Goal: Task Accomplishment & Management: Use online tool/utility

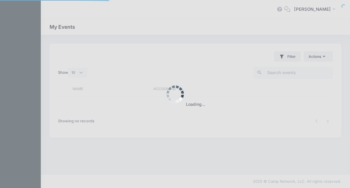
select select "10"
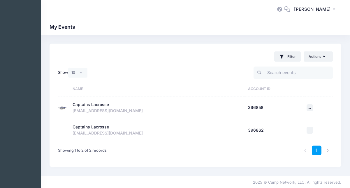
click at [88, 109] on div "[EMAIL_ADDRESS][DOMAIN_NAME]" at bounding box center [157, 111] width 170 height 6
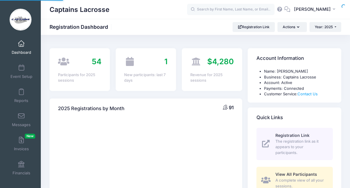
select select
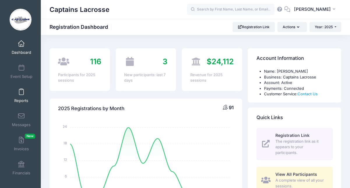
click at [18, 92] on link "Reports" at bounding box center [22, 96] width 28 height 20
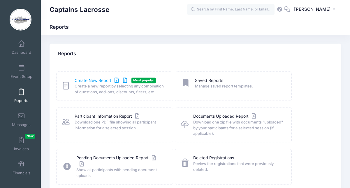
click at [99, 83] on link "Create New Report" at bounding box center [102, 81] width 54 height 6
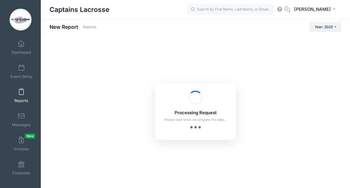
checkbox input "true"
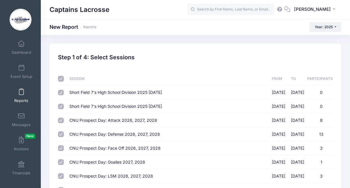
click at [59, 79] on input "checkbox" at bounding box center [61, 79] width 6 height 6
checkbox input "false"
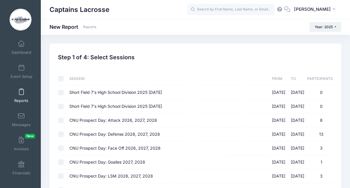
checkbox input "false"
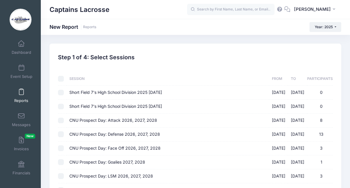
checkbox input "false"
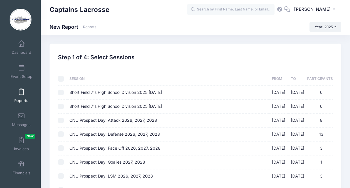
checkbox input "false"
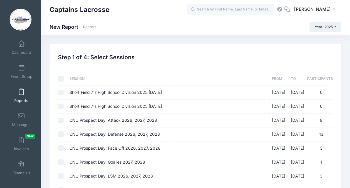
checkbox input "false"
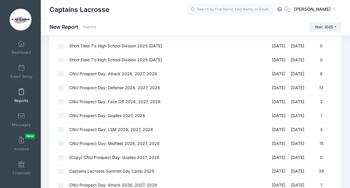
scroll to position [51, 0]
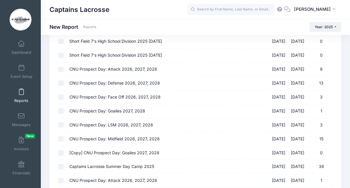
click at [63, 111] on input "CNU Prospect Day: Goalies 2027, 2028 01/18/2025 - 01/18/2025 1" at bounding box center [61, 111] width 6 height 6
click at [61, 110] on input "CNU Prospect Day: Goalies 2027, 2028 01/18/2025 - 01/18/2025 1" at bounding box center [61, 111] width 6 height 6
checkbox input "false"
click at [60, 122] on input "CNU Prospect Day: LSM 2026, 2027, 2028 01/18/2025 - 01/18/2025 3" at bounding box center [61, 125] width 6 height 6
checkbox input "true"
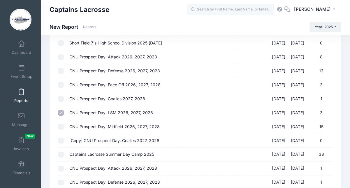
scroll to position [67, 0]
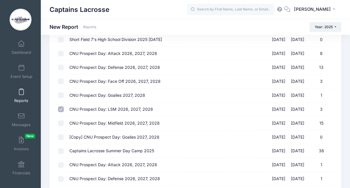
click at [61, 124] on td at bounding box center [62, 124] width 8 height 14
click at [60, 122] on input "CNU Prospect Day: Midfield 2026, 2027, 2028 01/18/2025 - 01/18/2025 15" at bounding box center [61, 123] width 6 height 6
checkbox input "true"
click at [61, 131] on td at bounding box center [62, 138] width 8 height 14
click at [61, 137] on input "[Copy] CNU Prospect Day: Goalies 2027, 2028 01/18/2025 - 01/18/2025 0" at bounding box center [61, 137] width 6 height 6
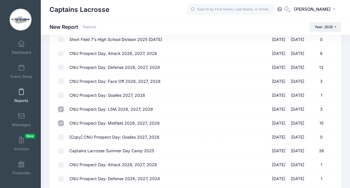
checkbox input "true"
click at [62, 148] on input "Captains Lacrosse Summer Day Camp 2025 06/16/2025 - 06/18/2025 38" at bounding box center [61, 151] width 6 height 6
click at [62, 150] on input "Captains Lacrosse Summer Day Camp 2025 06/16/2025 - 06/18/2025 38" at bounding box center [61, 151] width 6 height 6
checkbox input "false"
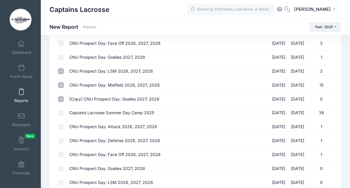
scroll to position [109, 0]
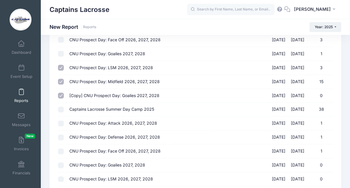
click at [60, 65] on input "CNU Prospect Day: LSM 2026, 2027, 2028 01/18/2025 - 01/18/2025 3" at bounding box center [61, 68] width 6 height 6
checkbox input "false"
click at [60, 79] on input "CNU Prospect Day: Midfield 2026, 2027, 2028 01/18/2025 - 01/18/2025 15" at bounding box center [61, 82] width 6 height 6
checkbox input "false"
click at [63, 93] on input "[Copy] CNU Prospect Day: Goalies 2027, 2028 01/18/2025 - 01/18/2025 0" at bounding box center [61, 96] width 6 height 6
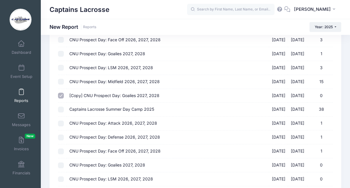
checkbox input "false"
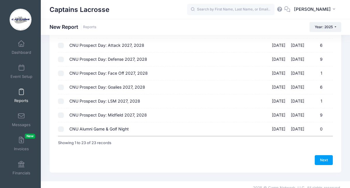
scroll to position [270, 0]
click at [63, 113] on input "CNU Prospect Day: Midfield 2027, 2028 08/23/2025 - 08/23/2025 9" at bounding box center [61, 116] width 6 height 6
checkbox input "true"
click at [62, 99] on input "CNU Prospect Day: LSM 2027, 2028 08/23/2025 - 08/23/2025 1" at bounding box center [61, 102] width 6 height 6
checkbox input "true"
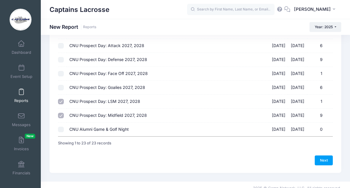
click at [64, 81] on td at bounding box center [62, 88] width 8 height 14
click at [60, 85] on input "CNU Prospect Day: Goalies 2027, 2028 08/23/2025 - 08/23/2025 6" at bounding box center [61, 88] width 6 height 6
checkbox input "true"
click at [60, 67] on td at bounding box center [62, 74] width 8 height 14
click at [60, 71] on input "CNU Prospect Day: Face Off 2027, 2028 08/23/2025 - 08/23/2025 1" at bounding box center [61, 74] width 6 height 6
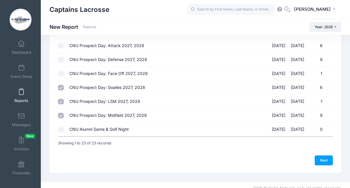
checkbox input "true"
click at [61, 57] on input "CNU Prospect Day: Defense 2027, 2028 08/23/2025 - 08/23/2025 9" at bounding box center [61, 60] width 6 height 6
checkbox input "true"
click at [64, 41] on td at bounding box center [62, 46] width 8 height 14
click at [59, 43] on input "CNU Prospect Day: Attack 2027, 2028 08/23/2025 - 08/23/2025 6" at bounding box center [61, 46] width 6 height 6
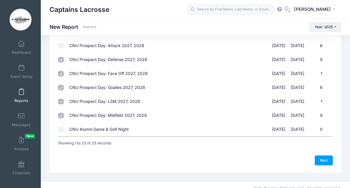
checkbox input "true"
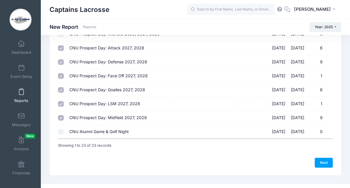
scroll to position [270, 0]
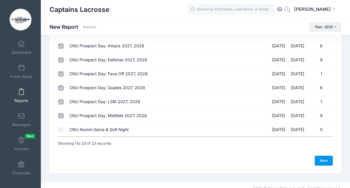
click at [321, 156] on link "Next" at bounding box center [323, 161] width 18 height 10
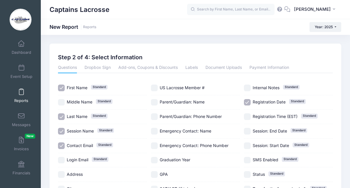
click at [61, 132] on input "Session Name Standard" at bounding box center [61, 131] width 7 height 7
checkbox input "false"
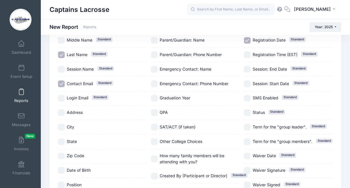
scroll to position [62, 0]
click at [60, 86] on input "Contact Email Standard" at bounding box center [61, 83] width 7 height 7
checkbox input "false"
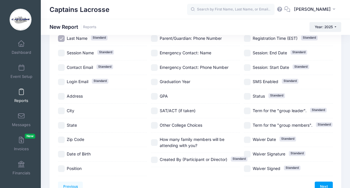
scroll to position [82, 0]
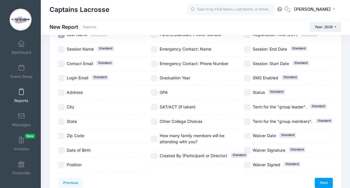
click at [61, 164] on input "Position" at bounding box center [61, 165] width 7 height 7
checkbox input "true"
click at [155, 82] on input "Graduation Year" at bounding box center [154, 78] width 7 height 7
checkbox input "true"
click at [155, 141] on input "How many family members will be attending with you?" at bounding box center [154, 139] width 7 height 7
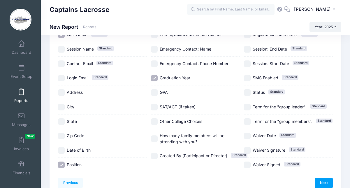
checkbox input "true"
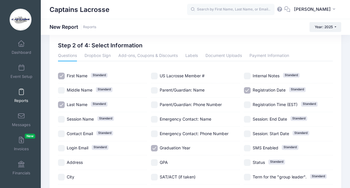
scroll to position [10, 0]
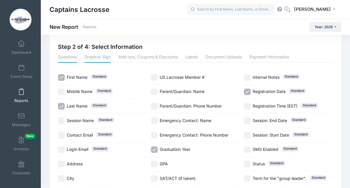
click at [101, 55] on link "Dropbox Sign" at bounding box center [97, 57] width 26 height 10
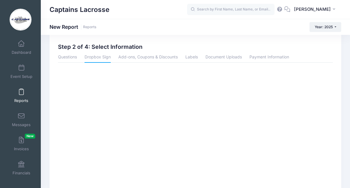
scroll to position [0, 0]
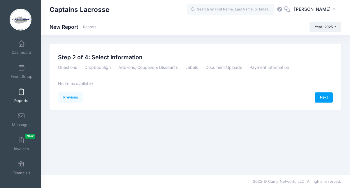
click at [157, 68] on link "Add-ons, Coupons & Discounts" at bounding box center [147, 68] width 59 height 10
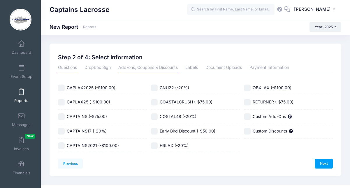
click at [62, 66] on link "Questions" at bounding box center [67, 68] width 19 height 10
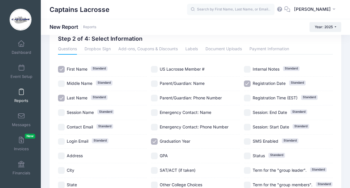
scroll to position [16, 0]
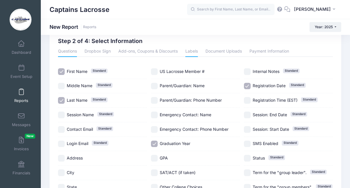
click at [190, 48] on link "Labels" at bounding box center [191, 52] width 13 height 10
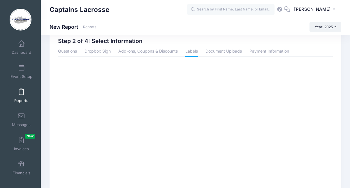
scroll to position [0, 0]
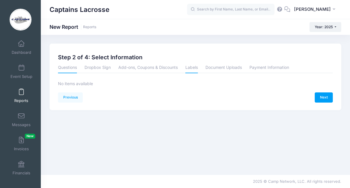
click at [69, 69] on link "Questions" at bounding box center [67, 68] width 19 height 10
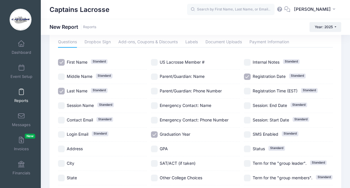
scroll to position [24, 0]
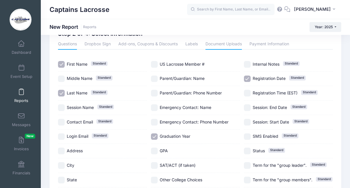
click at [233, 45] on link "Document Uploads" at bounding box center [223, 44] width 36 height 10
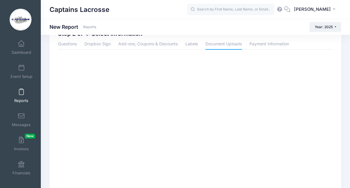
scroll to position [0, 0]
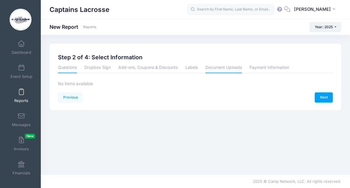
click at [65, 68] on link "Questions" at bounding box center [67, 68] width 19 height 10
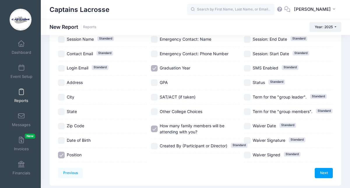
scroll to position [106, 0]
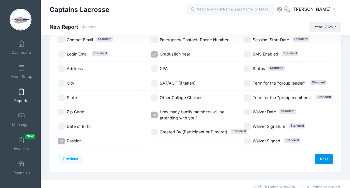
click at [321, 154] on link "Next" at bounding box center [323, 159] width 18 height 10
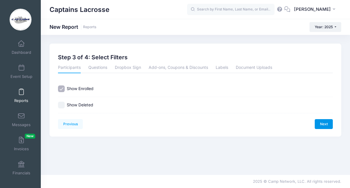
click at [319, 126] on link "Next" at bounding box center [323, 124] width 18 height 10
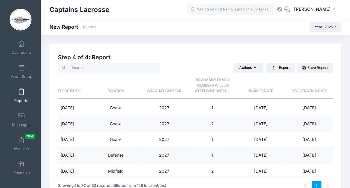
scroll to position [0, 118]
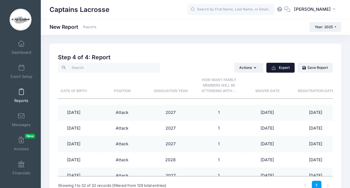
click at [286, 68] on button "Export" at bounding box center [280, 68] width 28 height 10
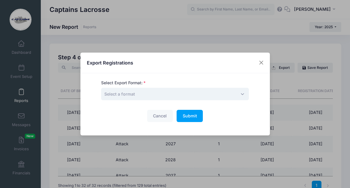
click at [166, 97] on span "Select a format" at bounding box center [175, 94] width 148 height 13
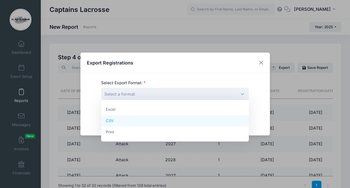
select select "csv"
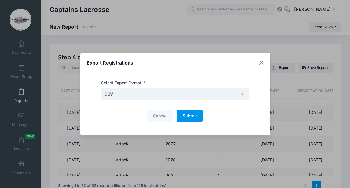
click at [189, 117] on span "Submit" at bounding box center [189, 116] width 14 height 5
